Goal: Task Accomplishment & Management: Manage account settings

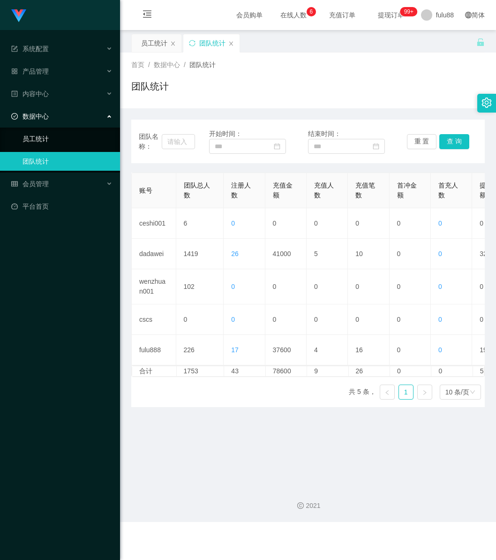
click at [37, 137] on link "员工统计" at bounding box center [68, 139] width 90 height 19
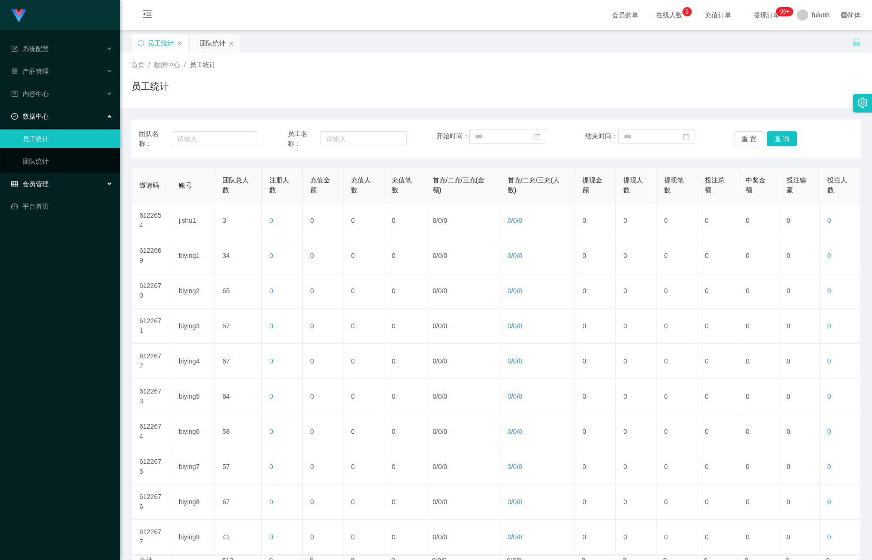
click at [46, 180] on span "会员管理" at bounding box center [30, 184] width 38 height 8
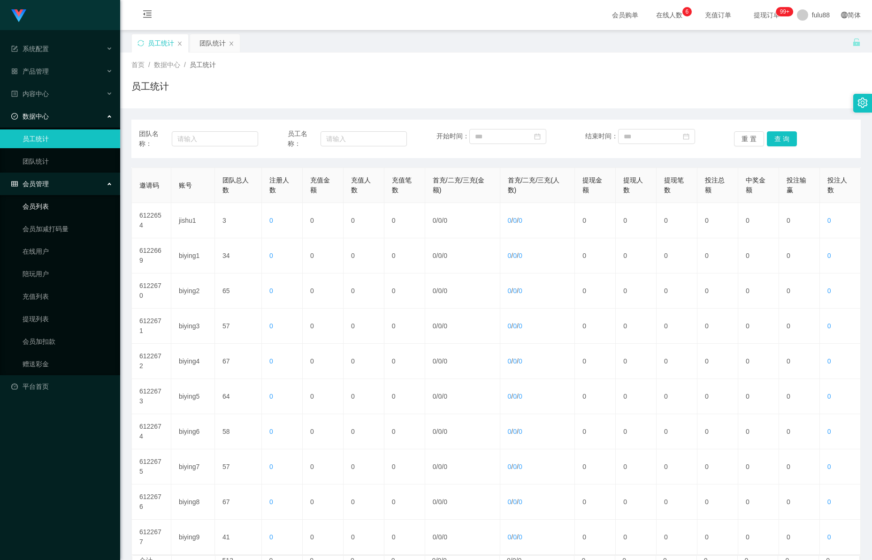
click at [41, 207] on link "会员列表" at bounding box center [68, 206] width 90 height 19
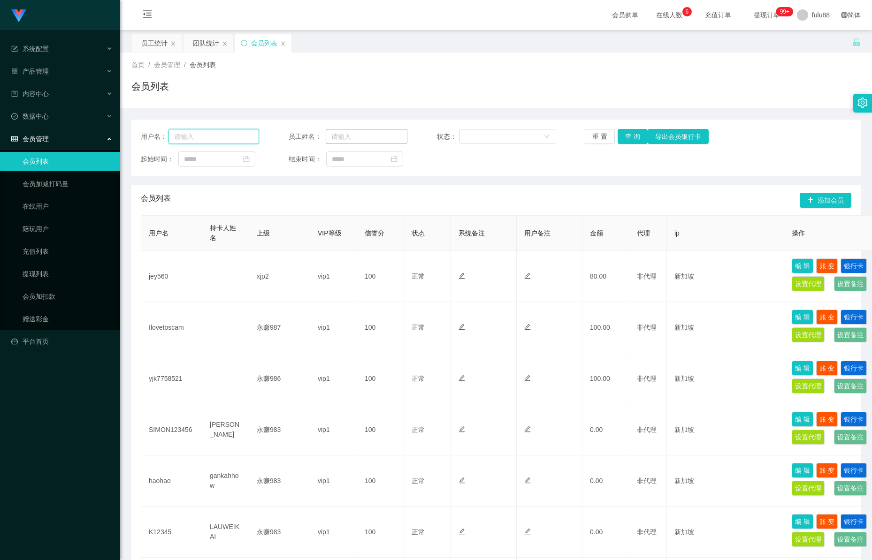
drag, startPoint x: 210, startPoint y: 133, endPoint x: 355, endPoint y: 142, distance: 145.3
click at [210, 134] on input "text" at bounding box center [213, 136] width 91 height 15
paste input "migar"
type input "migar"
click at [496, 140] on button "查 询" at bounding box center [633, 136] width 30 height 15
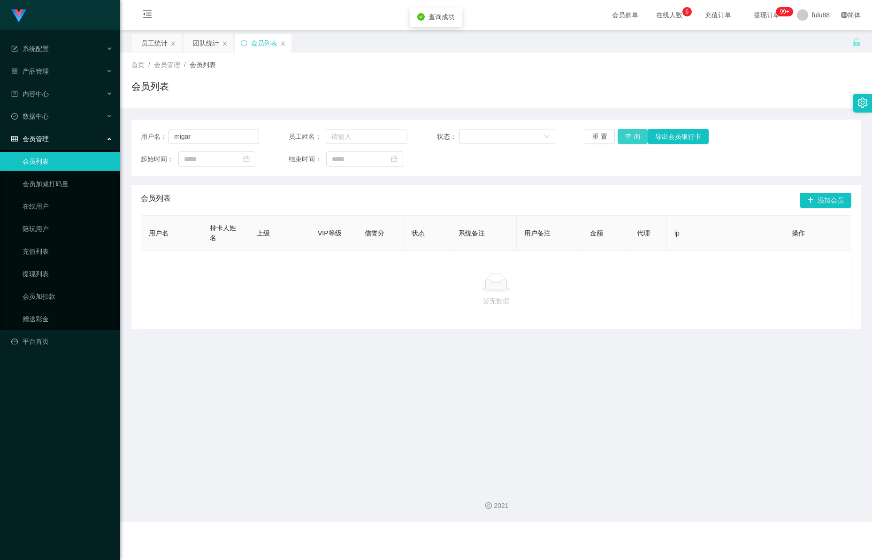
click at [496, 134] on button "查 询" at bounding box center [633, 136] width 30 height 15
